Goal: Task Accomplishment & Management: Use online tool/utility

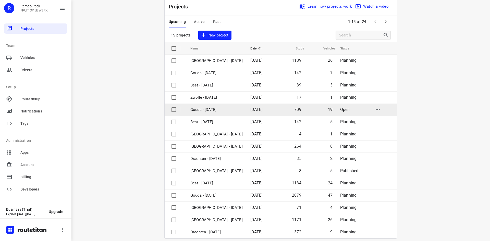
scroll to position [17, 0]
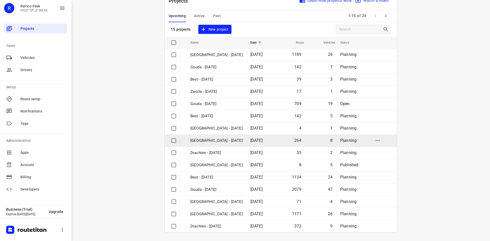
click at [217, 141] on p "[GEOGRAPHIC_DATA] - [DATE]" at bounding box center [216, 141] width 52 height 6
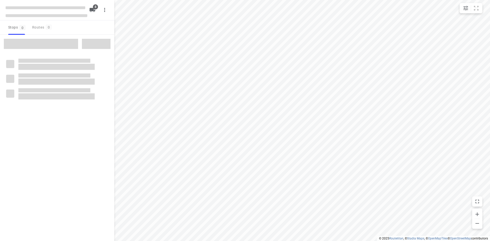
checkbox input "true"
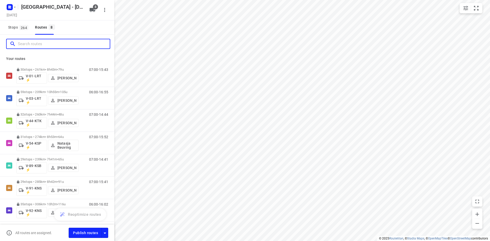
click at [63, 44] on input "Search routes" at bounding box center [64, 44] width 92 height 8
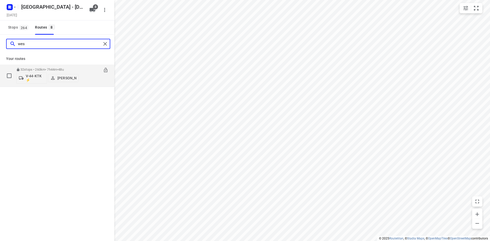
type input "wes"
click at [91, 77] on div "07:00-14:44" at bounding box center [96, 77] width 26 height 19
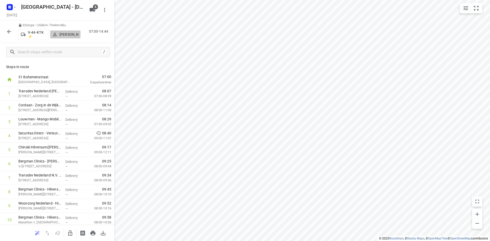
click at [68, 33] on p "[PERSON_NAME]" at bounding box center [68, 34] width 19 height 4
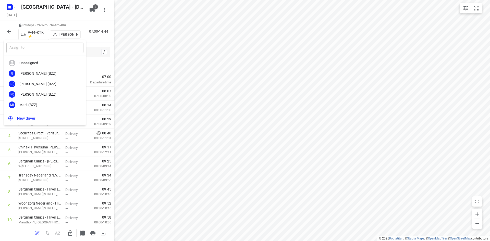
click at [57, 49] on input "text" at bounding box center [44, 48] width 77 height 10
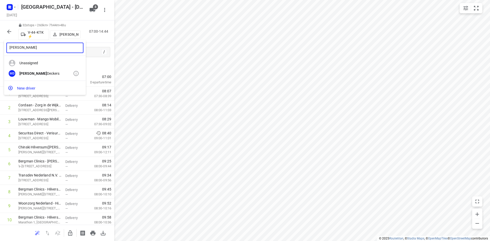
type input "[PERSON_NAME]"
click at [28, 71] on div "MD [PERSON_NAME]" at bounding box center [45, 73] width 82 height 10
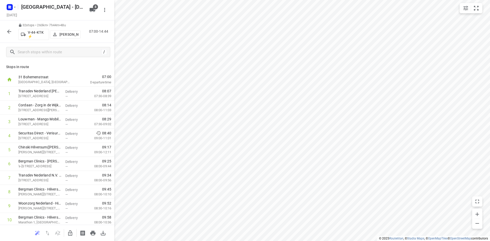
click at [8, 31] on icon "button" at bounding box center [9, 32] width 6 height 6
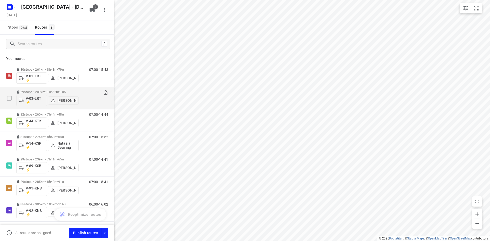
scroll to position [26, 0]
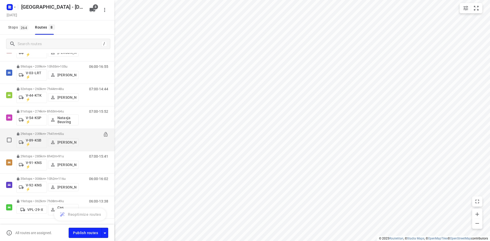
click at [92, 143] on div "07:00-14:41" at bounding box center [96, 141] width 26 height 19
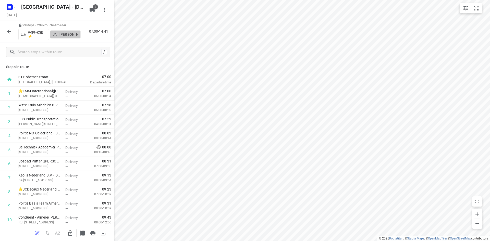
click at [67, 32] on p "[PERSON_NAME]" at bounding box center [68, 34] width 19 height 4
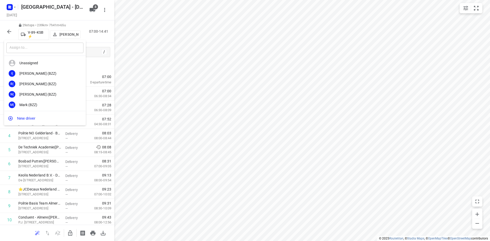
click at [53, 49] on input "text" at bounding box center [44, 48] width 77 height 10
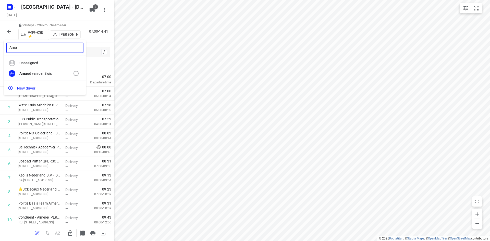
type input "Arna"
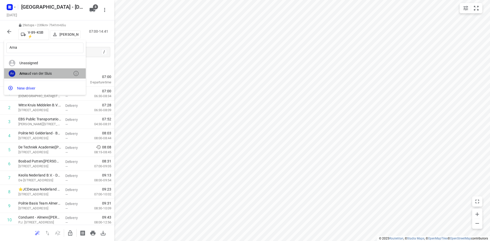
click at [42, 73] on div "Arna ud van der Sluis" at bounding box center [46, 73] width 54 height 4
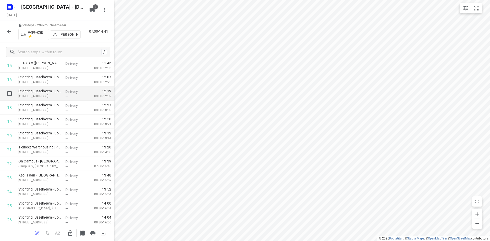
scroll to position [207, 0]
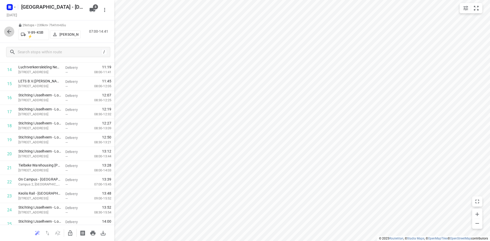
click at [10, 30] on icon "button" at bounding box center [9, 32] width 6 height 6
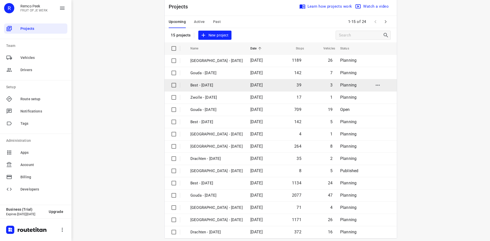
scroll to position [17, 0]
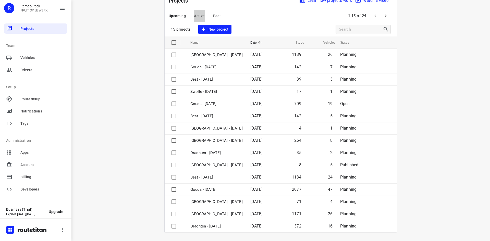
click at [199, 17] on span "Active" at bounding box center [199, 16] width 11 height 6
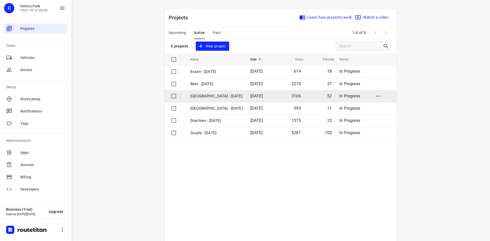
click at [224, 96] on p "Zwolle - Monday" at bounding box center [216, 96] width 52 height 6
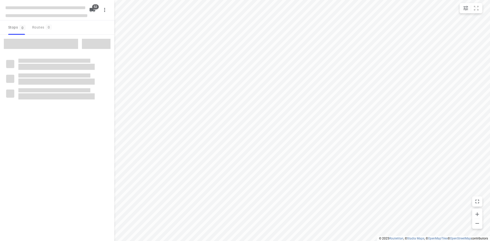
checkbox input "true"
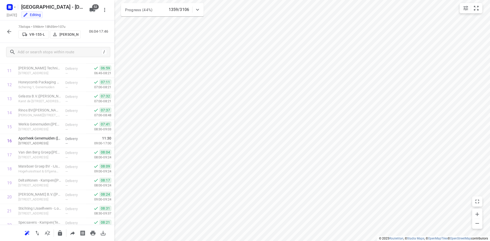
scroll to position [165, 0]
click at [9, 31] on icon "button" at bounding box center [9, 32] width 4 height 4
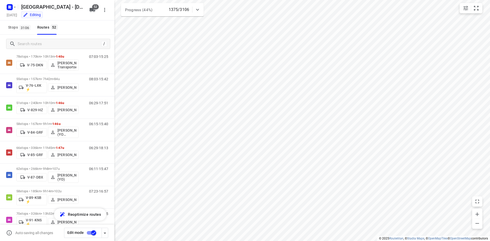
scroll to position [557, 0]
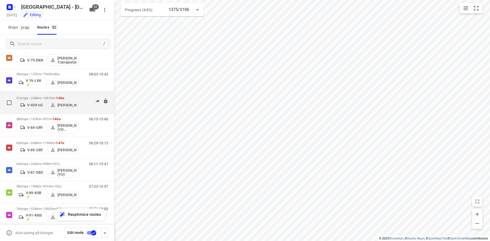
click at [85, 106] on div "06:29-17:51" at bounding box center [96, 104] width 26 height 16
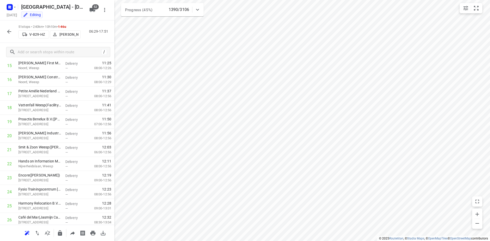
scroll to position [0, 0]
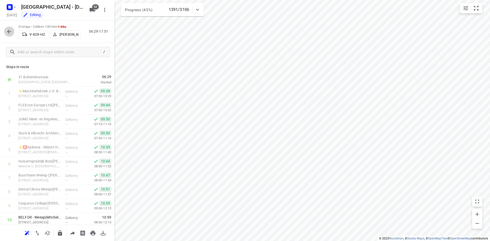
click at [10, 33] on icon "button" at bounding box center [9, 32] width 6 height 6
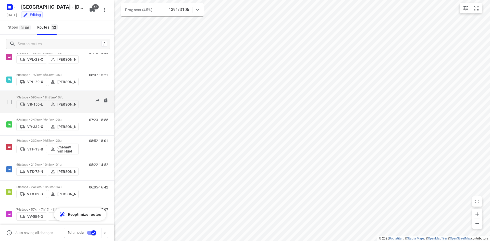
scroll to position [1013, 0]
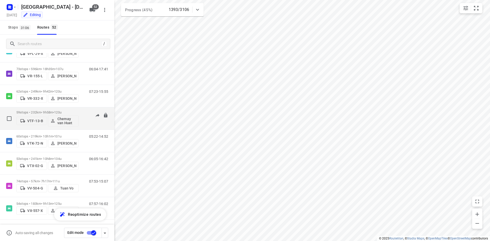
click at [83, 120] on div "08:52-18:01" at bounding box center [96, 120] width 26 height 19
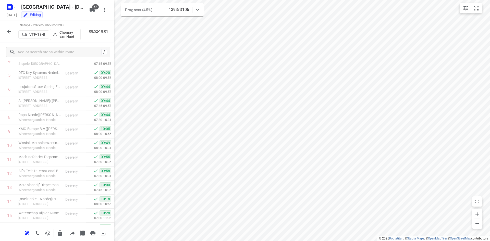
scroll to position [0, 0]
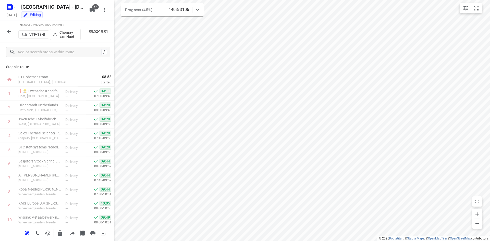
click at [7, 32] on icon "button" at bounding box center [9, 32] width 6 height 6
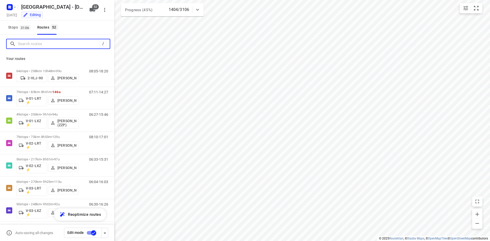
click at [73, 40] on input "Search routes" at bounding box center [59, 44] width 82 height 8
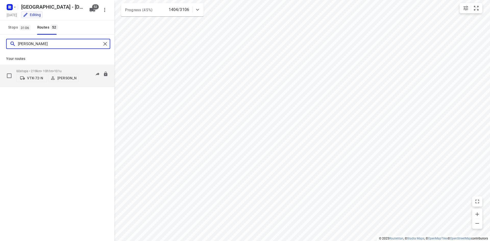
type input "paul"
click at [69, 69] on p "60 stops • 219km • 10h1m • 101u" at bounding box center [47, 71] width 62 height 4
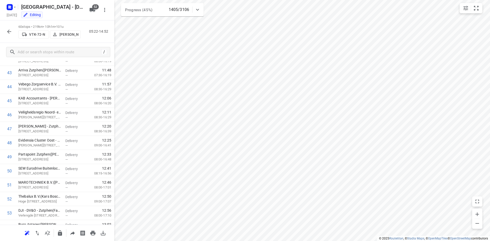
scroll to position [718, 0]
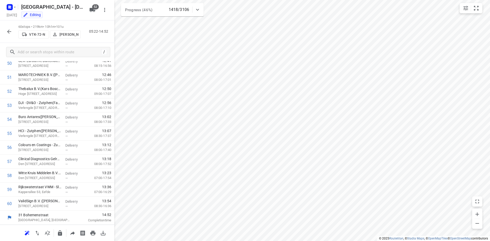
click at [9, 31] on icon "button" at bounding box center [9, 32] width 6 height 6
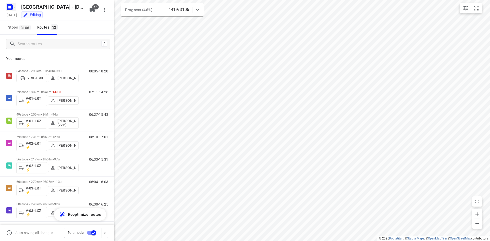
click at [9, 6] on icon "button" at bounding box center [8, 6] width 1 height 1
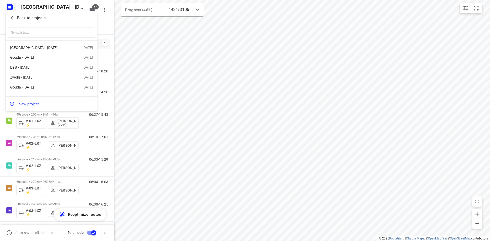
click at [196, 9] on div at bounding box center [245, 120] width 490 height 241
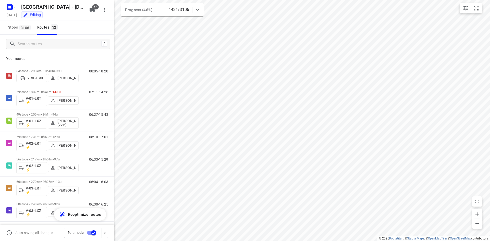
click at [198, 10] on div "Back to projects ​ Zwolle - Wednesday 08 Oct 2025 Gouda - Friday 03 Oct 2025 Be…" at bounding box center [245, 120] width 490 height 241
click at [198, 10] on icon at bounding box center [197, 10] width 3 height 2
click at [198, 10] on icon at bounding box center [198, 12] width 6 height 6
click at [58, 45] on input "Search routes" at bounding box center [59, 44] width 83 height 8
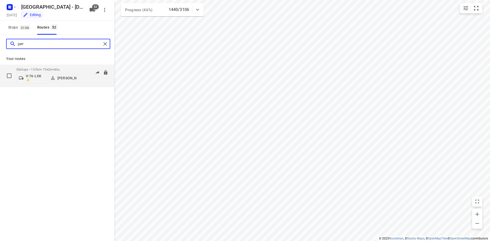
type input "jurr"
click at [87, 77] on div "08:03-15:42" at bounding box center [96, 77] width 26 height 19
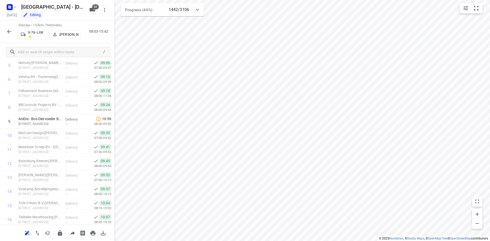
scroll to position [80, 0]
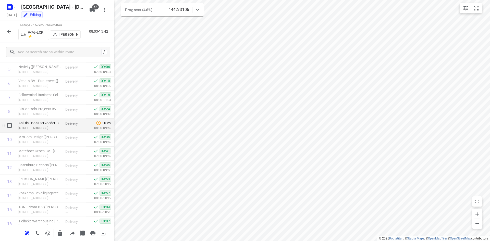
click at [41, 126] on p "Branderweg 5, Zwolle" at bounding box center [39, 128] width 43 height 5
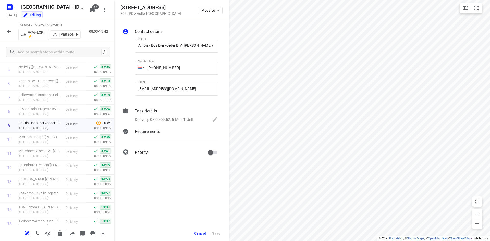
click at [187, 22] on div "Contact details Name AniDis - Bos Diervoeder B.V.(Jose Knuver) Name Mobile phon…" at bounding box center [171, 92] width 114 height 145
click at [197, 232] on span "Cancel" at bounding box center [200, 234] width 12 height 4
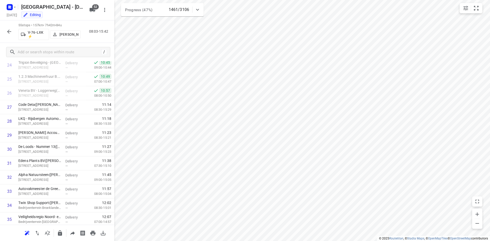
scroll to position [0, 0]
